Goal: Communication & Community: Connect with others

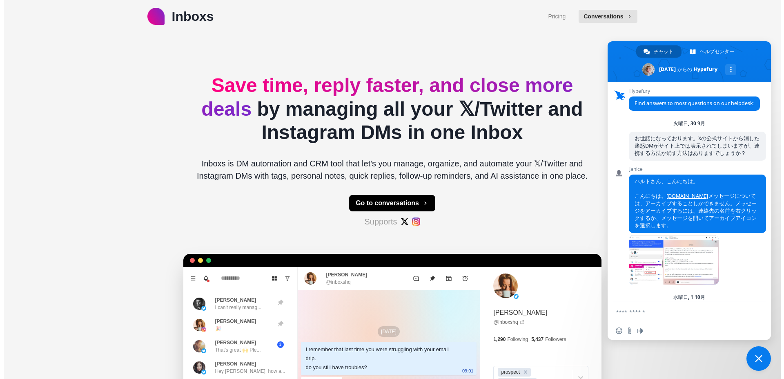
scroll to position [600, 0]
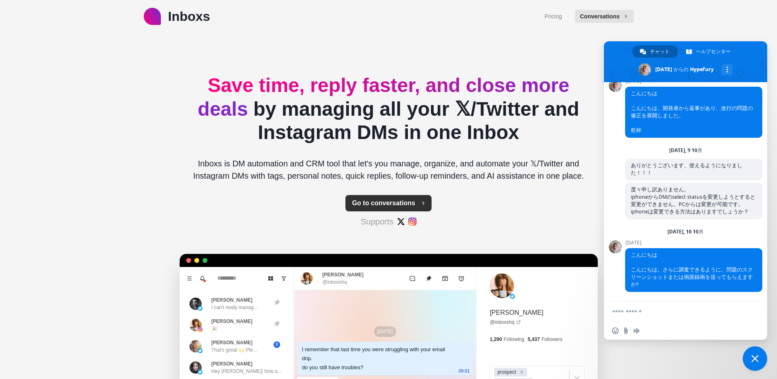
click at [373, 203] on button "Go to conversations" at bounding box center [388, 203] width 86 height 16
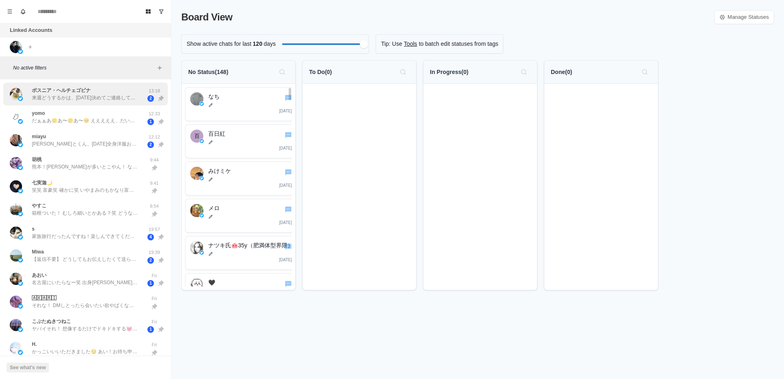
click at [124, 98] on p "来週どうするかは、[DATE]決めてご連絡しても良いですか？" at bounding box center [85, 97] width 106 height 7
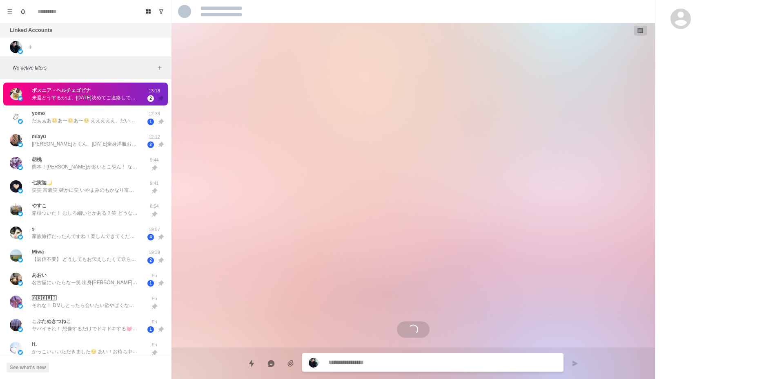
scroll to position [1297, 0]
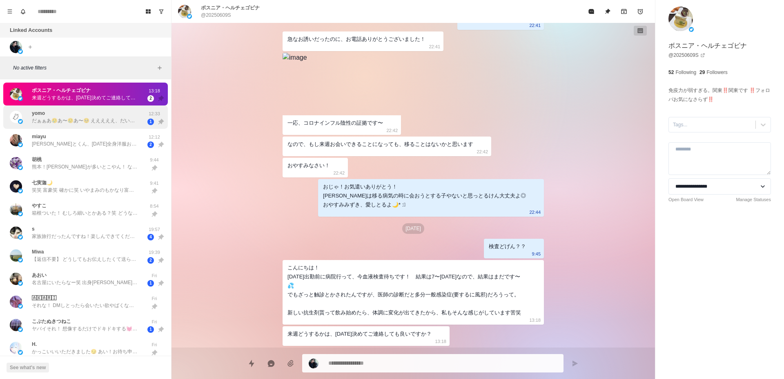
click at [126, 125] on div "yomo だぁぁあ🥲あ〜🥲あ〜🥺 えええええ、だいすき、ポーチきんちゃくが使いやすすぎるからめっちゃ助かっちゃう、そしてポムとクロミちゃんかわいすぎ、ええん、…" at bounding box center [77, 117] width 134 height 17
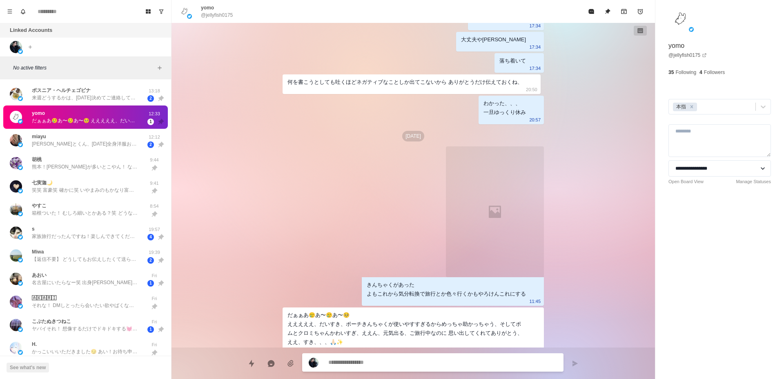
scroll to position [2893, 0]
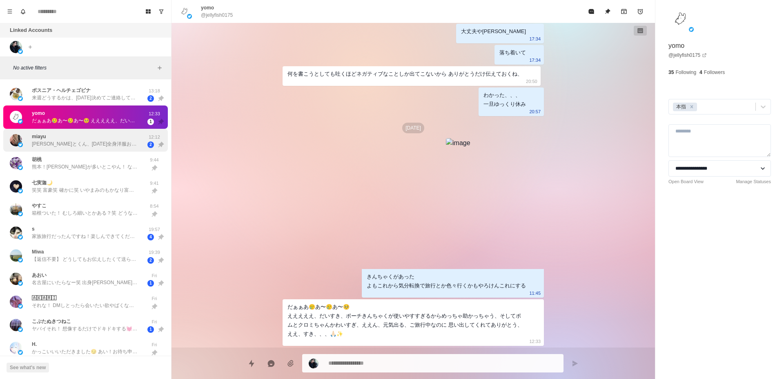
click at [131, 136] on div "[PERSON_NAME]、[DATE]全身洋服お着替えね🥰❤️ 運動会おわたー🥰 温泉♨️楽しんできてー🥹❤️" at bounding box center [85, 140] width 106 height 15
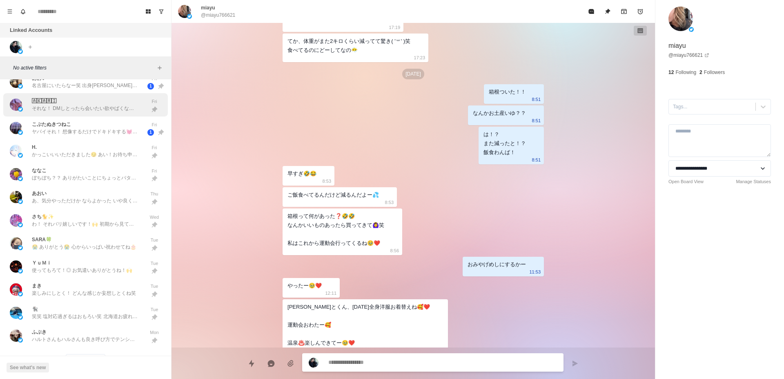
scroll to position [206, 0]
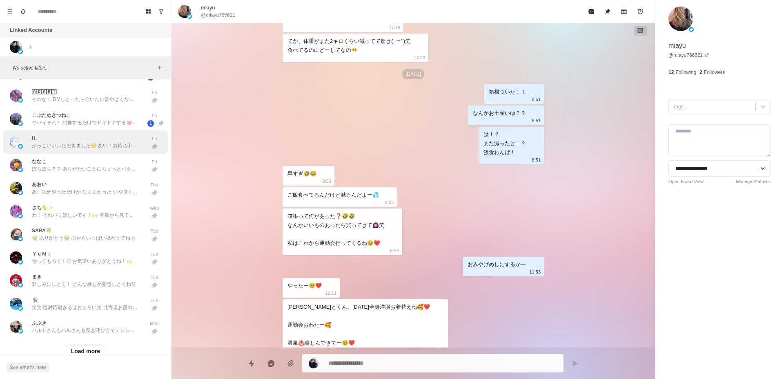
click at [85, 142] on div "H. かっこいいいただきました😏 あい！お待ち申し上げる！" at bounding box center [85, 141] width 106 height 15
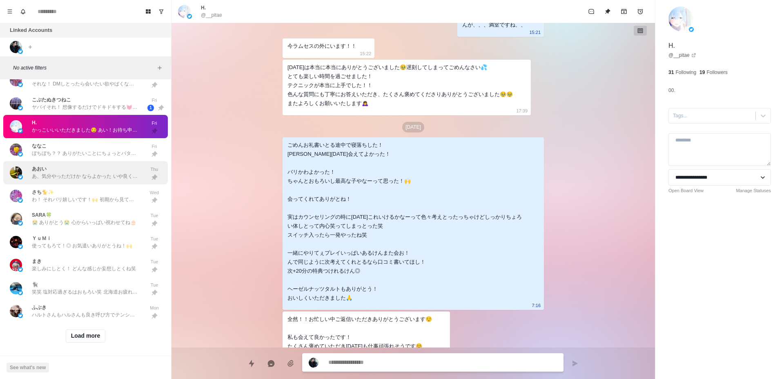
scroll to position [231, 0]
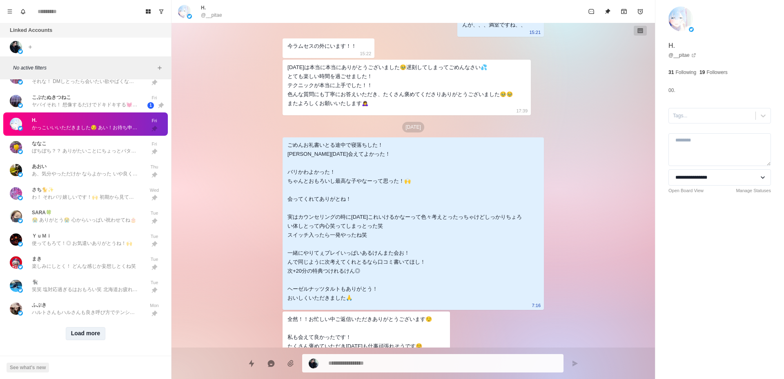
click at [87, 327] on button "Load more" at bounding box center [86, 333] width 40 height 13
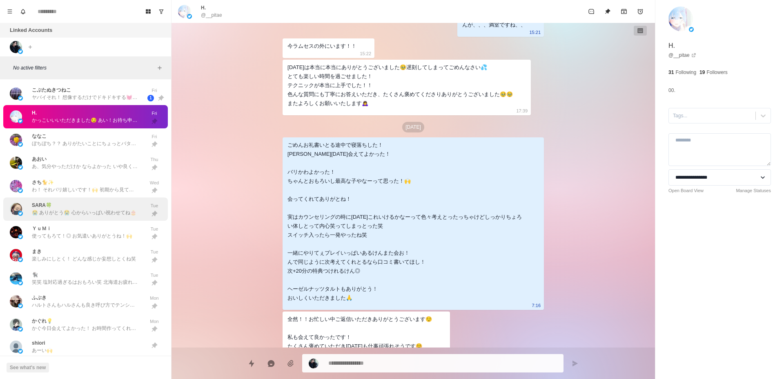
scroll to position [488, 0]
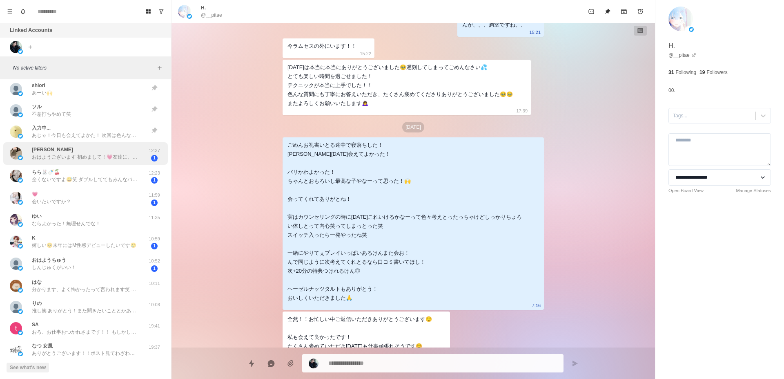
click at [89, 159] on p "おはようございます 初めまして！💗友達に、なりませんか？" at bounding box center [85, 156] width 106 height 7
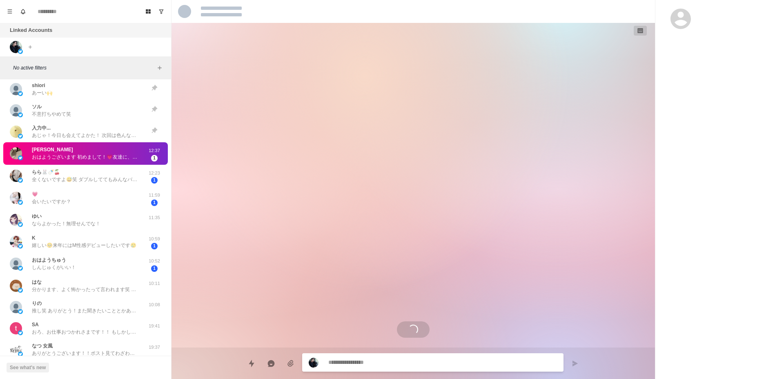
scroll to position [0, 0]
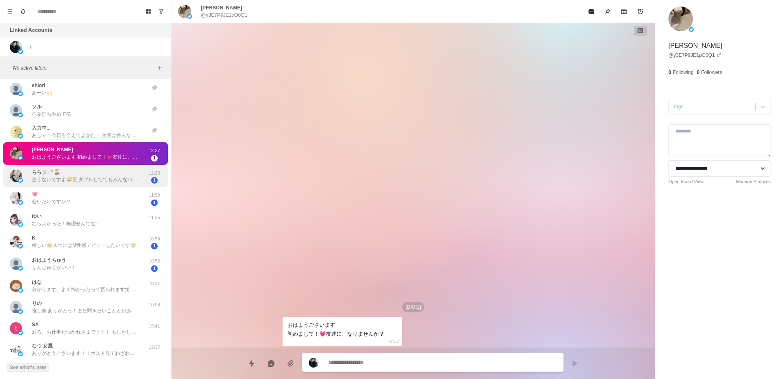
click at [92, 176] on p "全くないですよ😅笑 ダブルしててもみんなバチボコなので🤣反応がいいのかもです だから、イチャ甘経験してみたいんです(･´ω`･) なんなら[DATE]出てきま…" at bounding box center [85, 179] width 106 height 7
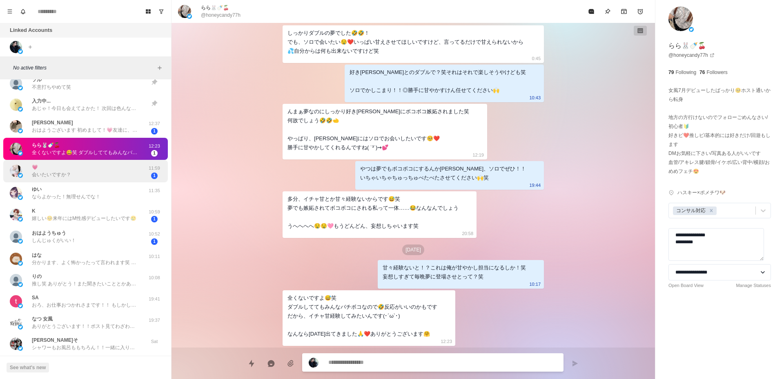
scroll to position [540, 0]
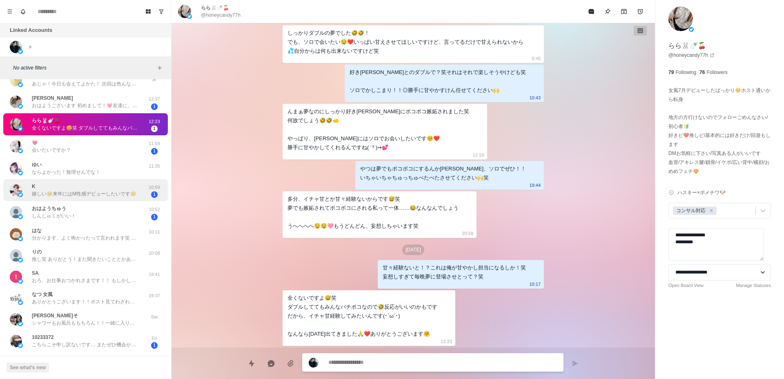
click at [100, 192] on p "嬉しい🥺来年にはM性感デビューしたいです🥲" at bounding box center [84, 193] width 105 height 7
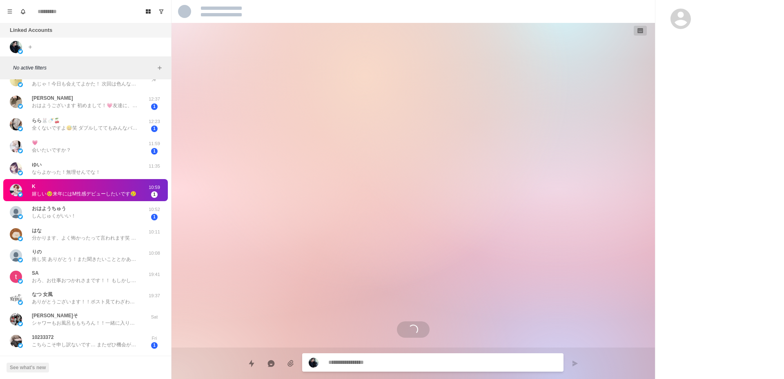
scroll to position [1292, 0]
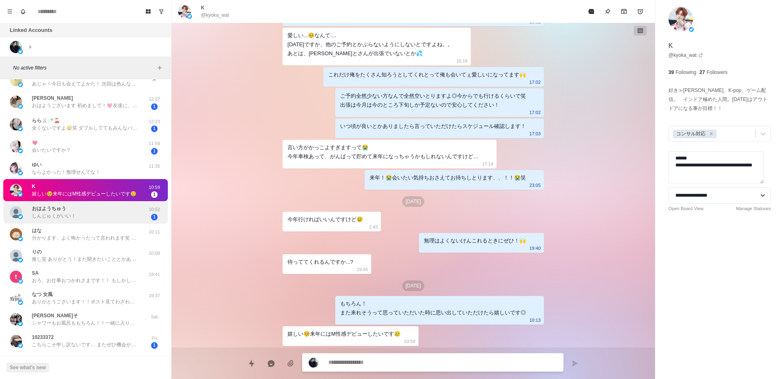
click at [99, 209] on div "︎︎︎︎おはようちゅう しんじゅくがいい！" at bounding box center [77, 212] width 134 height 16
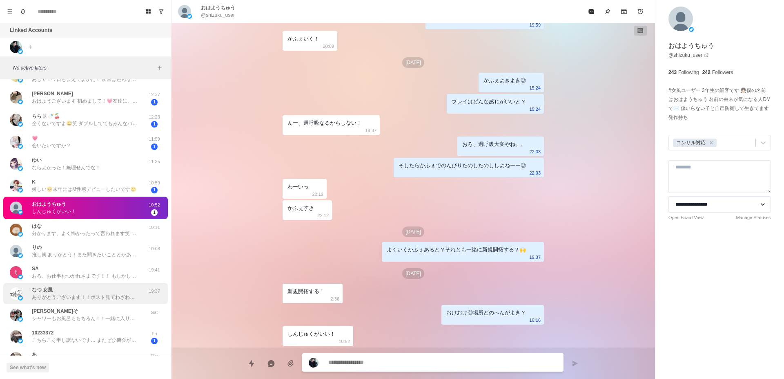
scroll to position [540, 0]
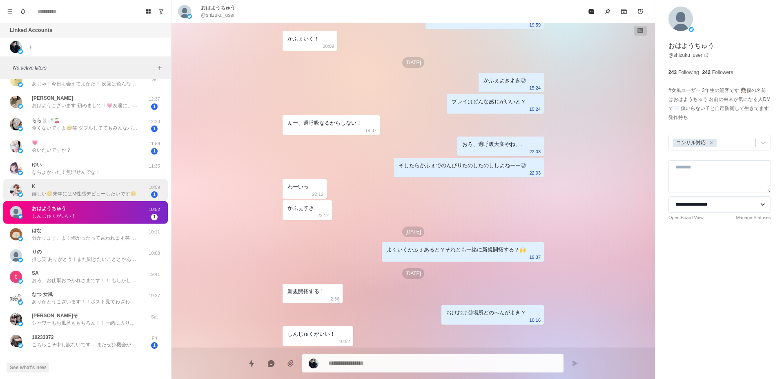
click at [100, 191] on p "嬉しい🥺来年にはM性感デビューしたいです🥲" at bounding box center [84, 193] width 105 height 7
type textarea "*"
type textarea "**********"
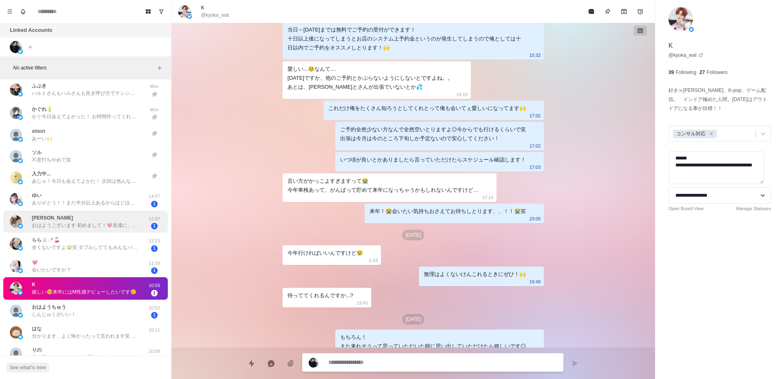
scroll to position [437, 0]
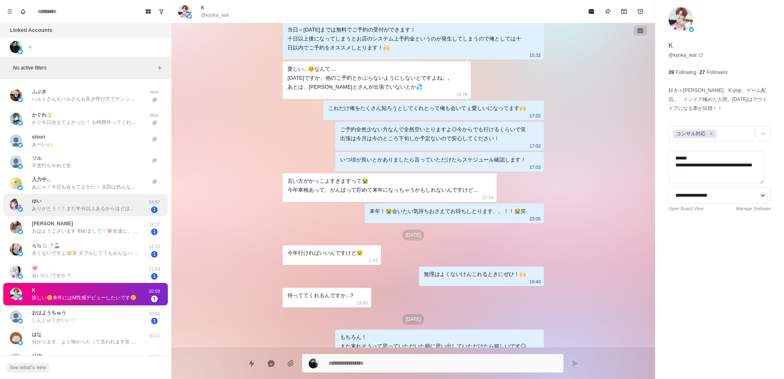
click at [79, 214] on div "ゆい ありがとう！！まだ半分以上あるからほどほどに頑張る！ ハルトさんから連絡くるだけで嬉しくて頑張れる気がする笑 14:57 1" at bounding box center [85, 205] width 165 height 22
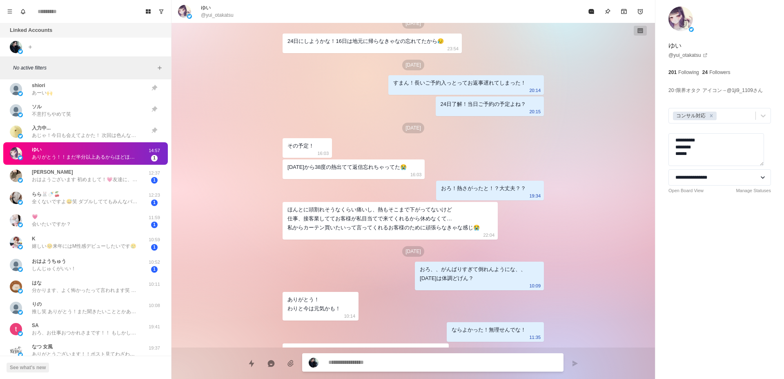
scroll to position [1453, 0]
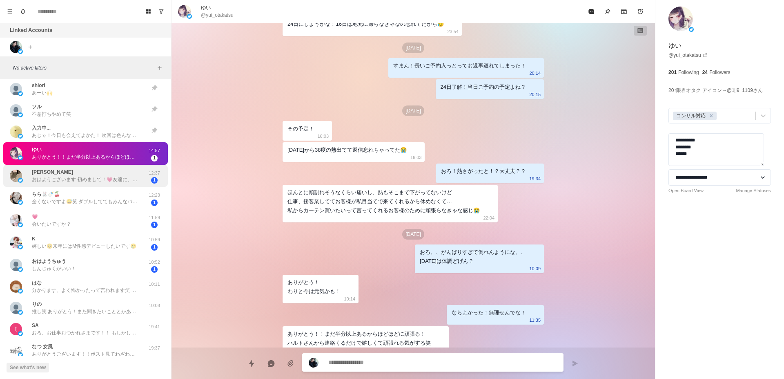
click at [98, 178] on p "おはようございます 初めまして！💗友達に、なりませんか？" at bounding box center [85, 179] width 106 height 7
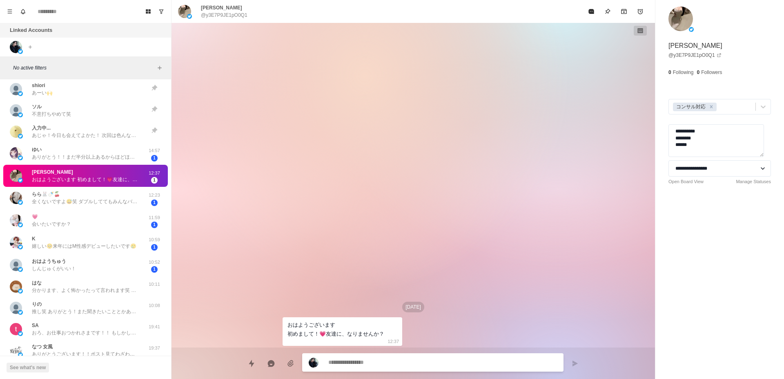
type textarea "*"
type textarea "**********"
click at [103, 196] on div "らら🐰🍼🍒 全くないですよ😅笑 ダブルしててもみんなバチボコなので🤣反応がいいのかもです だから、イチャ甘経験してみたいんです(･´ω`･) なんなら[DAT…" at bounding box center [85, 197] width 106 height 15
type textarea "*"
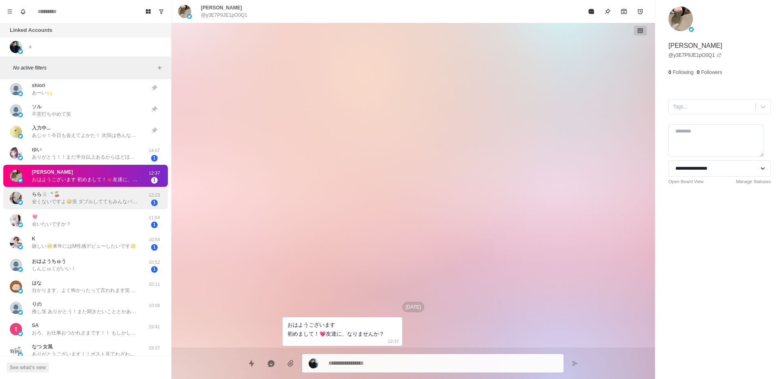
type textarea "**********"
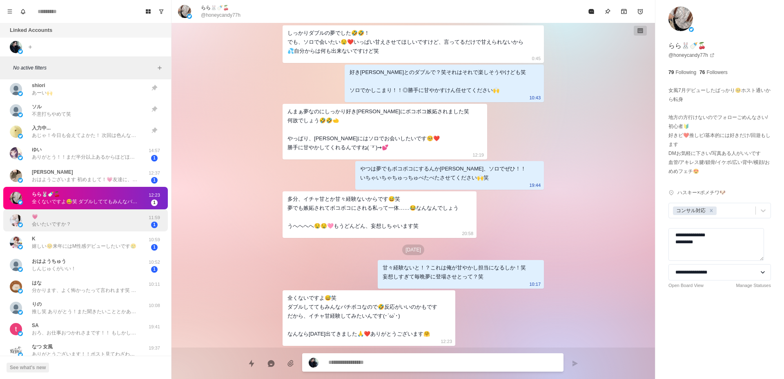
click at [109, 213] on div "💗 会いたいですか？" at bounding box center [77, 220] width 134 height 16
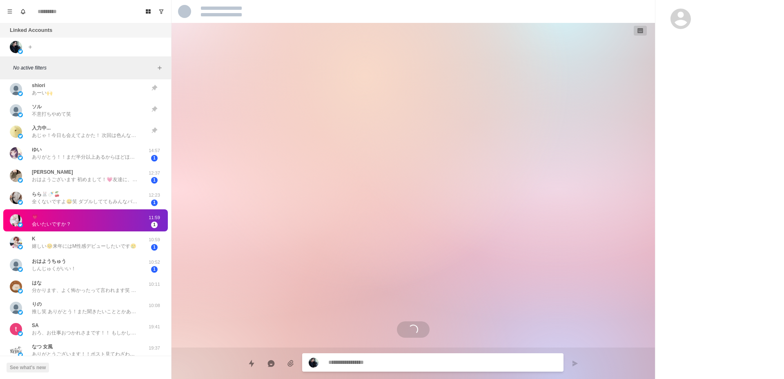
scroll to position [0, 0]
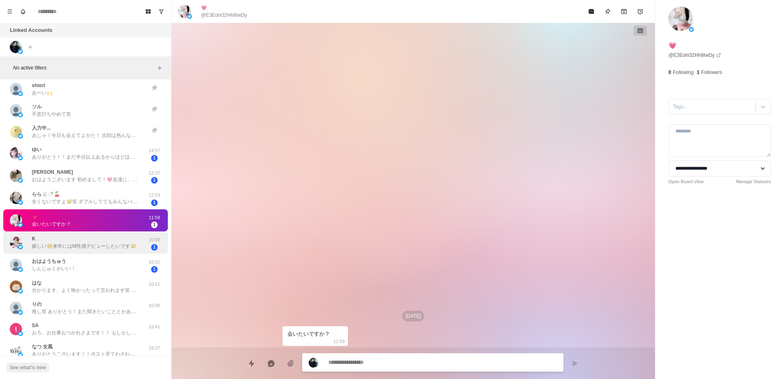
click at [114, 241] on div "K 嬉しい🥺来年にはM性感デビューしたいです🥲" at bounding box center [84, 242] width 105 height 15
type textarea "*"
type textarea "**********"
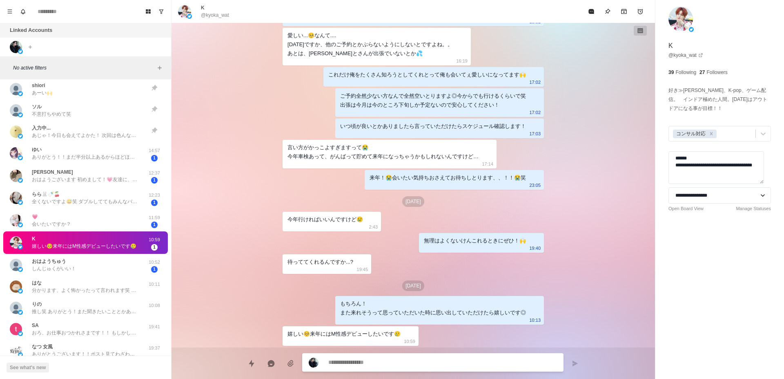
scroll to position [1292, 0]
click at [105, 263] on div "︎︎︎︎おはようちゅう しんじゅくがいい！" at bounding box center [77, 265] width 134 height 16
type textarea "*"
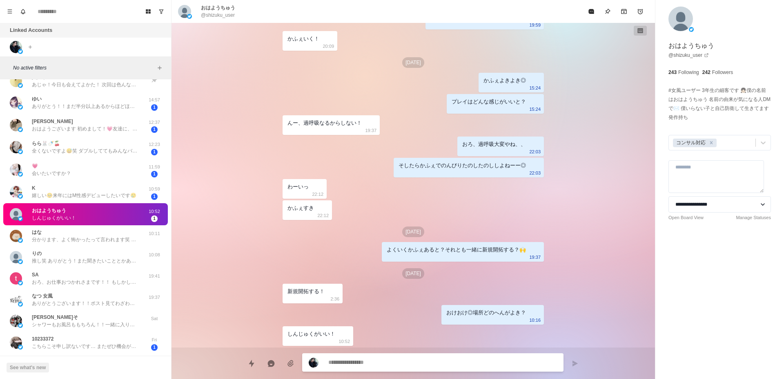
scroll to position [566, 0]
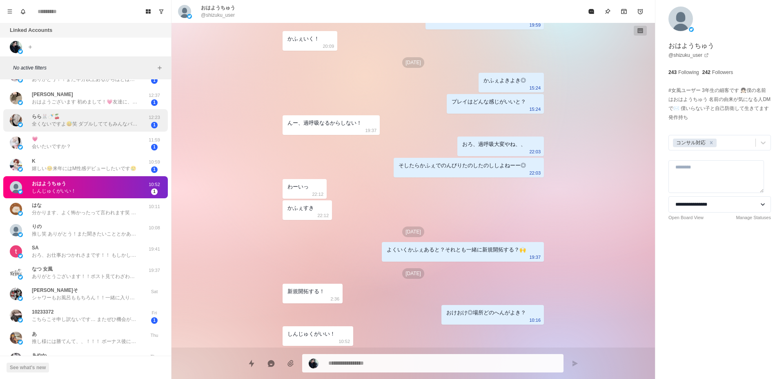
click at [58, 123] on p "全くないですよ😅笑 ダブルしててもみんなバチボコなので🤣反応がいいのかもです だから、イチャ甘経験してみたいんです(･´ω`･) なんなら[DATE]出てきま…" at bounding box center [85, 123] width 106 height 7
type textarea "*"
type textarea "**********"
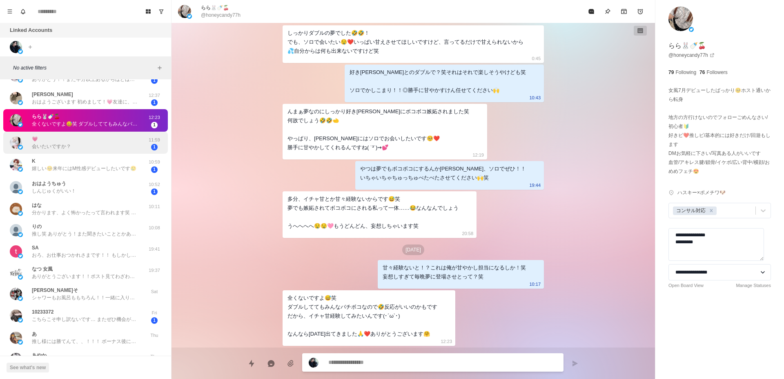
click at [65, 146] on p "会いたいですか？" at bounding box center [51, 146] width 39 height 7
type textarea "*"
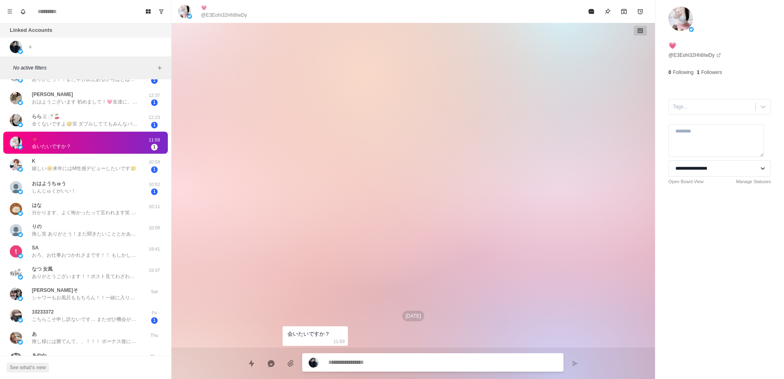
scroll to position [0, 0]
click at [79, 166] on p "嬉しい🥺来年にはM性感デビューしたいです🥲" at bounding box center [84, 168] width 105 height 7
type textarea "*"
type textarea "**********"
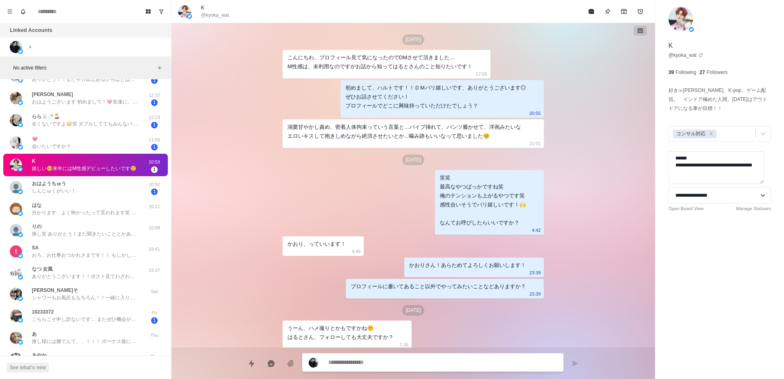
scroll to position [1292, 0]
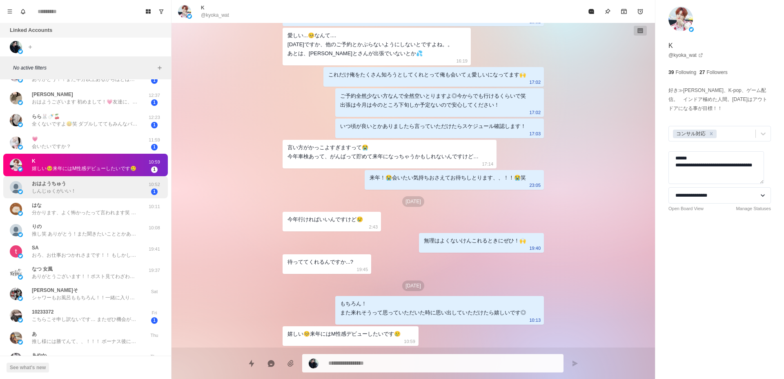
click at [92, 184] on div "︎︎︎︎おはようちゅう しんじゅくがいい！" at bounding box center [77, 187] width 134 height 16
type textarea "*"
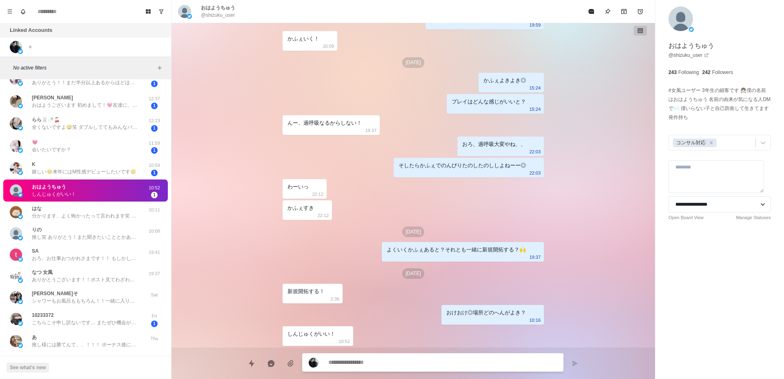
scroll to position [460, 0]
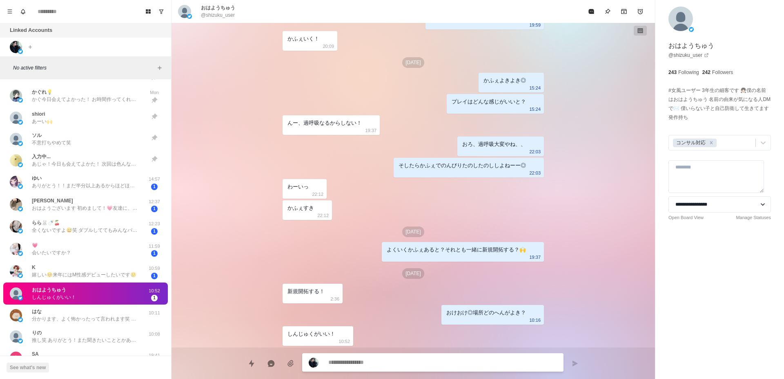
click at [92, 183] on p "ありがとう！！まだ半分以上あるからほどほどに頑張る！ ハルトさんから連絡くるだけで嬉しくて頑張れる気がする笑" at bounding box center [85, 185] width 106 height 7
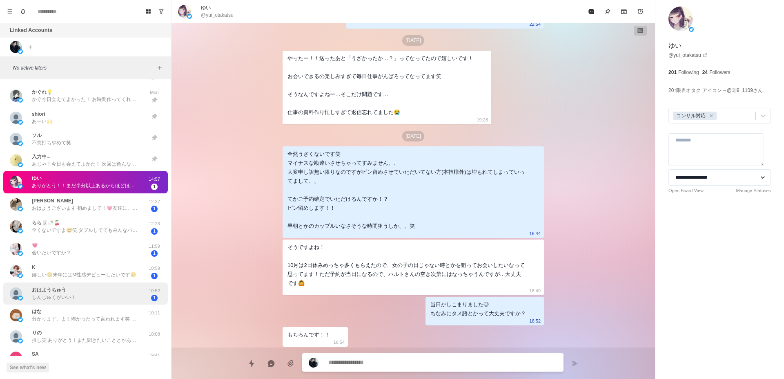
type textarea "*"
type textarea "**********"
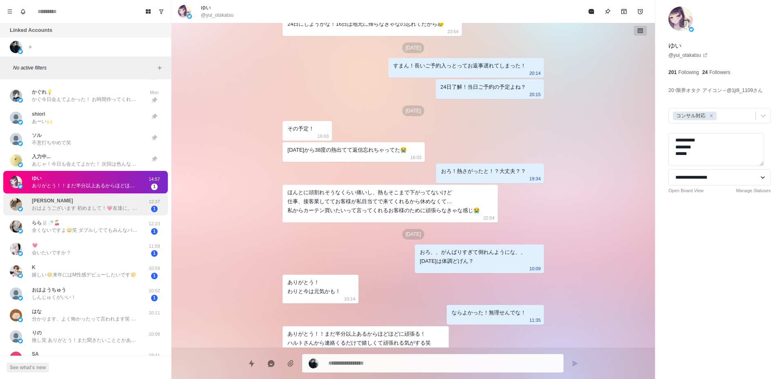
click at [96, 201] on div "[PERSON_NAME] おはようございます 初めまして！💗友達に、なりませんか？" at bounding box center [85, 204] width 106 height 15
type textarea "*"
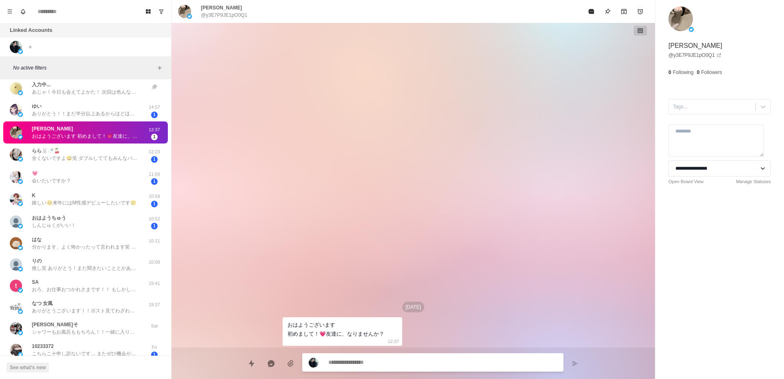
scroll to position [511, 0]
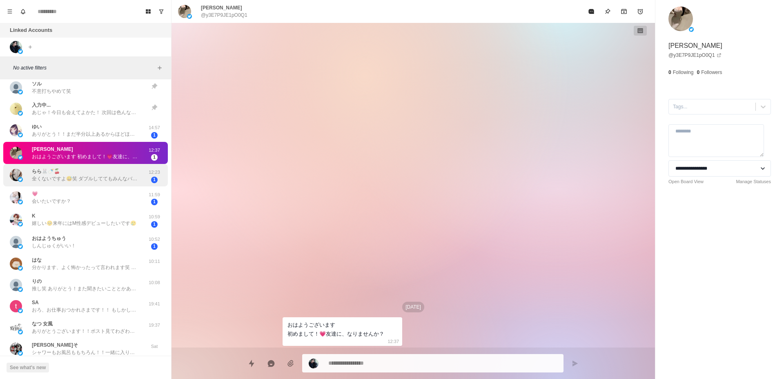
click at [97, 182] on p "全くないですよ😅笑 ダブルしててもみんなバチボコなので🤣反応がいいのかもです だから、イチャ甘経験してみたいんです(･´ω`･) なんなら[DATE]出てきま…" at bounding box center [85, 178] width 106 height 7
type textarea "*"
type textarea "**********"
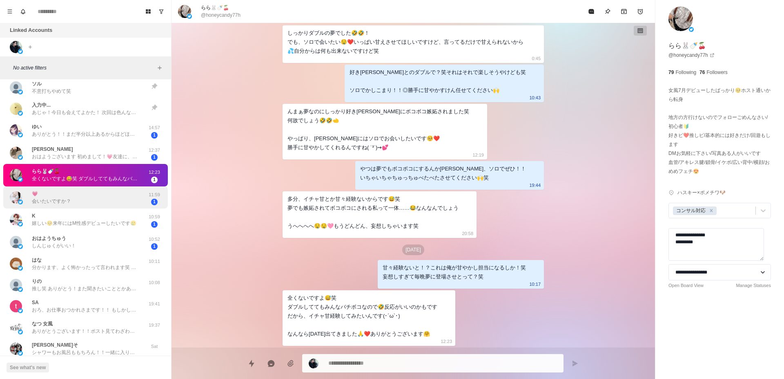
click at [98, 196] on div "💗 会いたいですか？" at bounding box center [77, 197] width 134 height 16
type textarea "*"
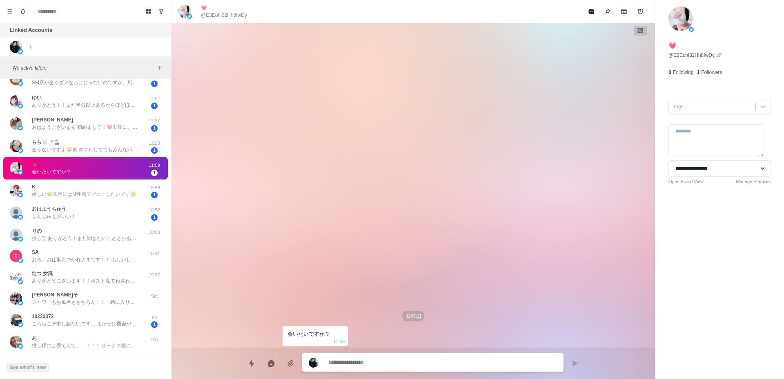
scroll to position [429, 0]
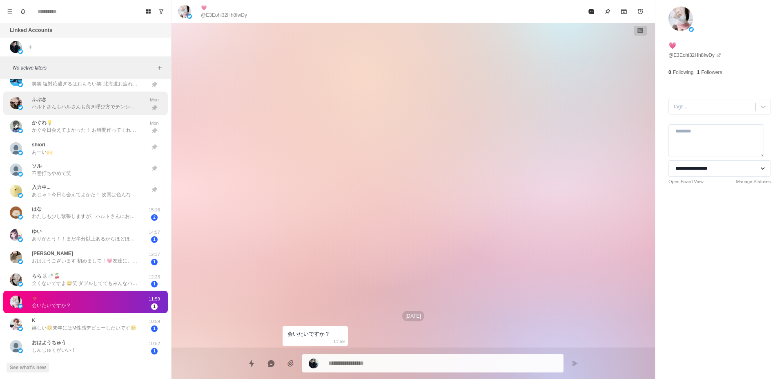
click at [56, 100] on div "[PERSON_NAME] ハルトさんも[PERSON_NAME]も良き呼び方でテンション上がります🙌 お会い出来るの楽しみにしてます！" at bounding box center [85, 103] width 106 height 15
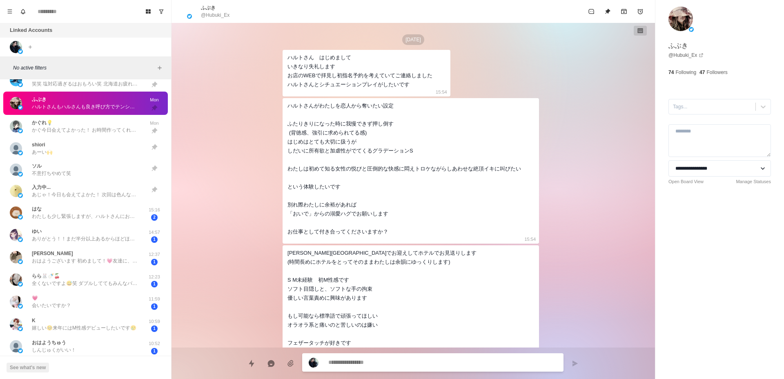
type textarea "*"
type textarea "*****"
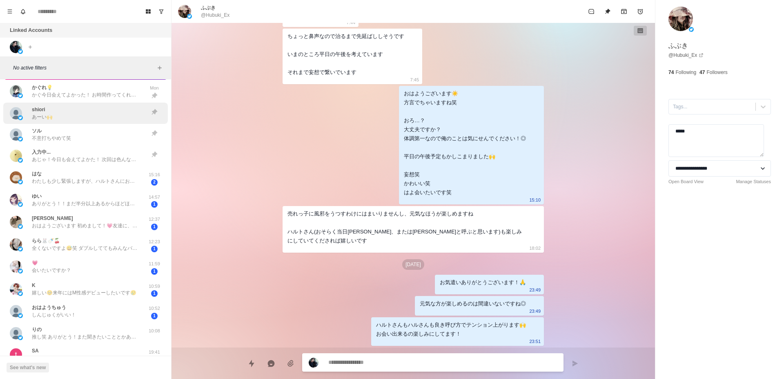
scroll to position [481, 0]
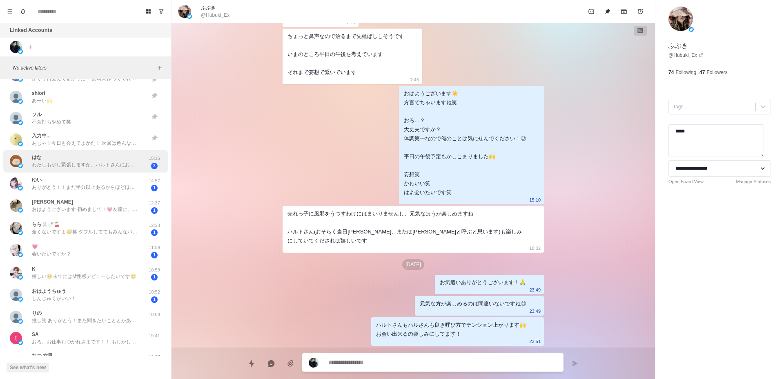
click at [81, 155] on div "はな わたしも少し緊張しますが、ハルトさんにお会いできるのを楽しみにしています☺️" at bounding box center [85, 161] width 106 height 15
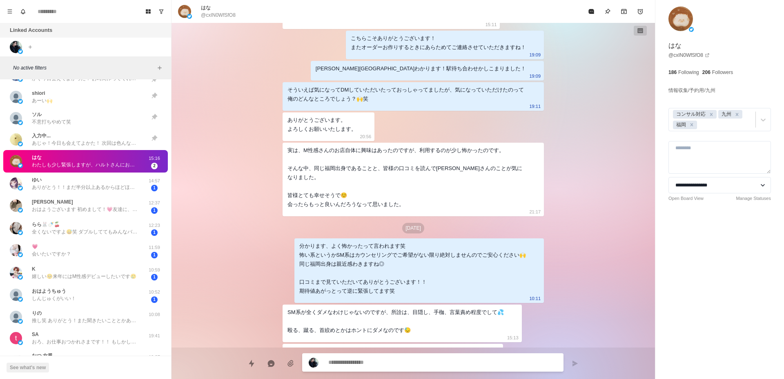
scroll to position [567, 0]
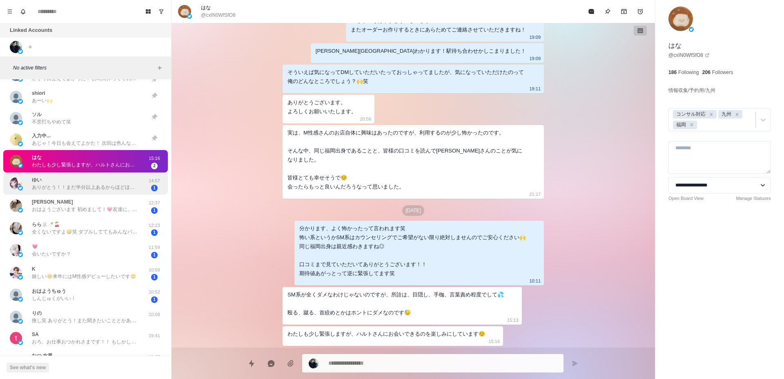
click at [134, 189] on p "ありがとう！！まだ半分以上あるからほどほどに頑張る！ ハルトさんから連絡くるだけで嬉しくて頑張れる気がする笑" at bounding box center [85, 186] width 106 height 7
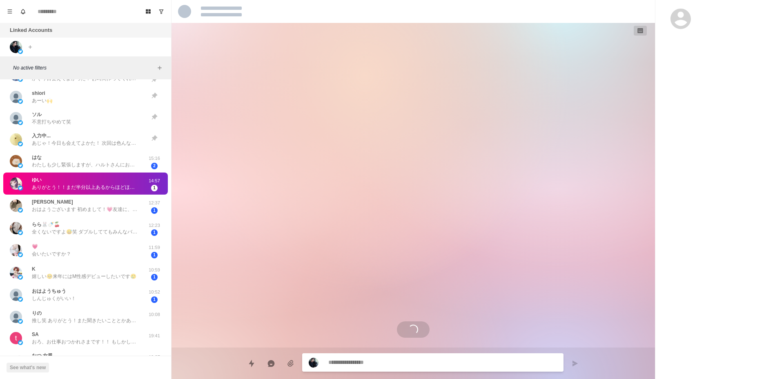
scroll to position [1453, 0]
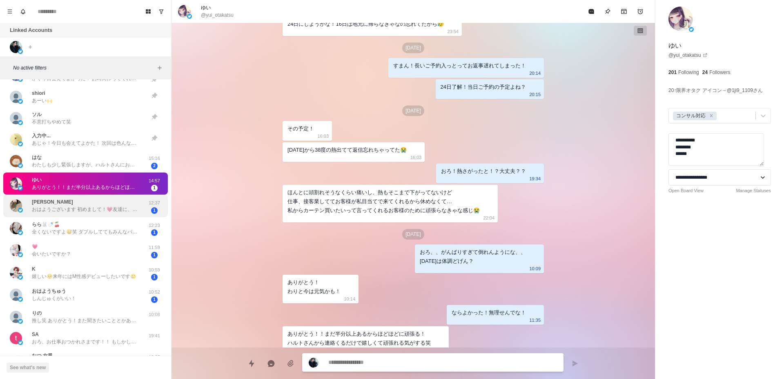
click at [109, 199] on div "[PERSON_NAME] おはようございます 初めまして！💗友達に、なりませんか？" at bounding box center [85, 205] width 106 height 15
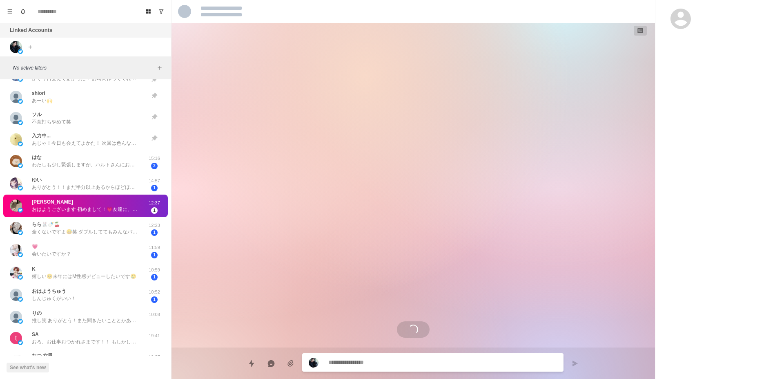
scroll to position [0, 0]
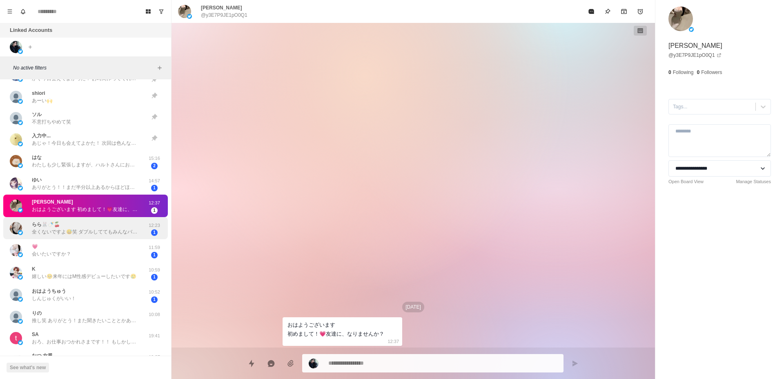
click at [113, 227] on div "らら🐰🍼🍒 全くないですよ😅笑 ダブルしててもみんなバチボコなので🤣反応がいいのかもです だから、イチャ甘経験してみたいんです(･´ω`･) なんなら[DAT…" at bounding box center [85, 227] width 106 height 15
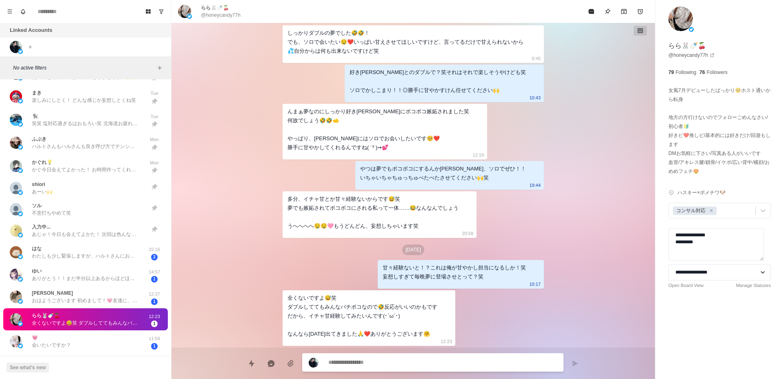
scroll to position [378, 0]
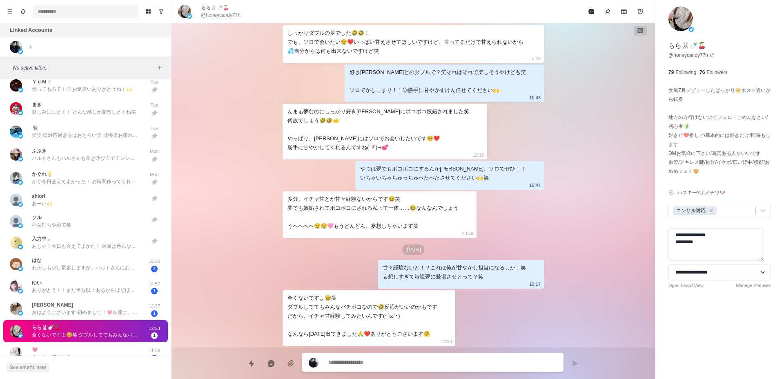
type textarea "*"
